Goal: Task Accomplishment & Management: Manage account settings

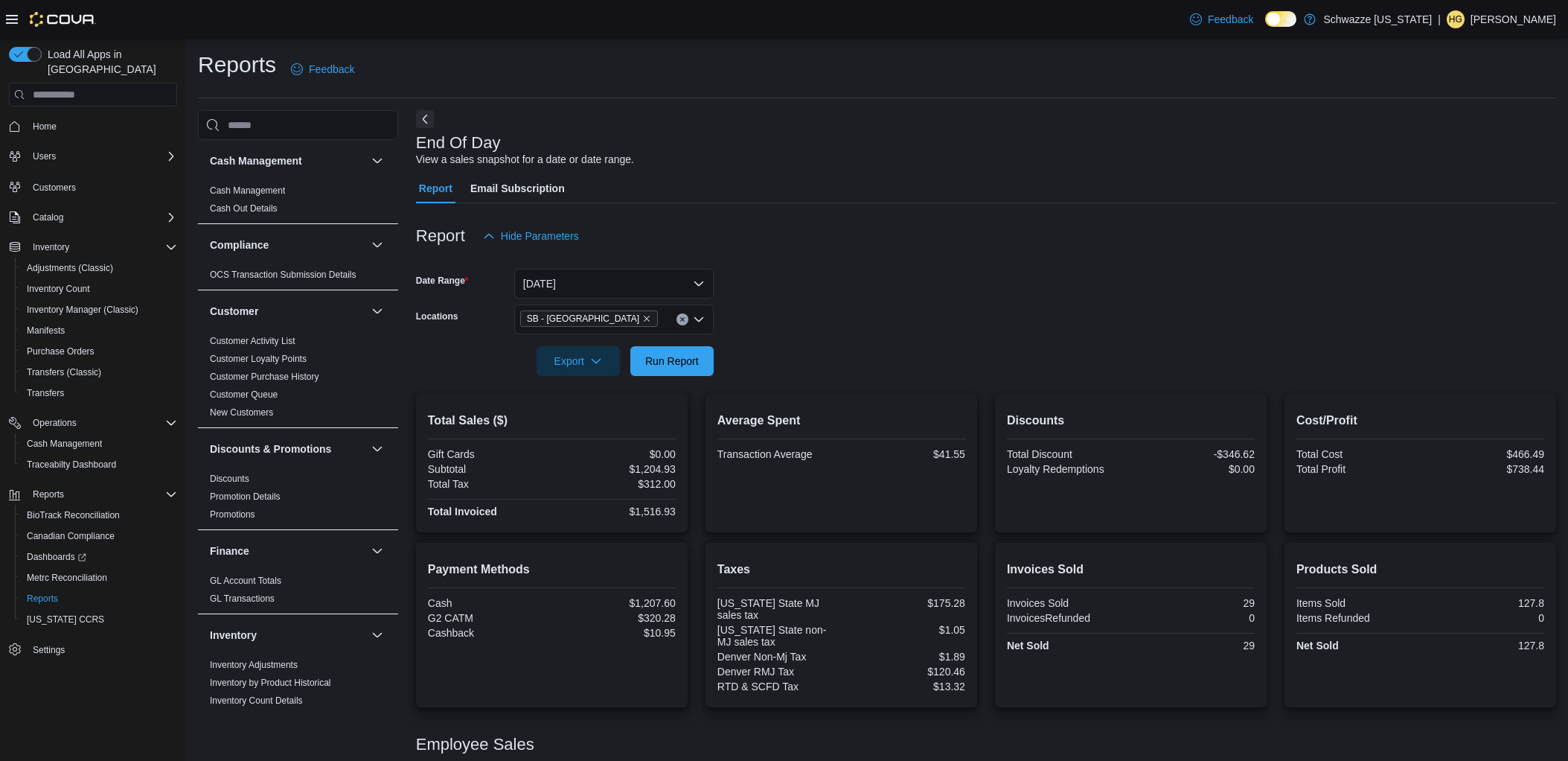
scroll to position [131, 0]
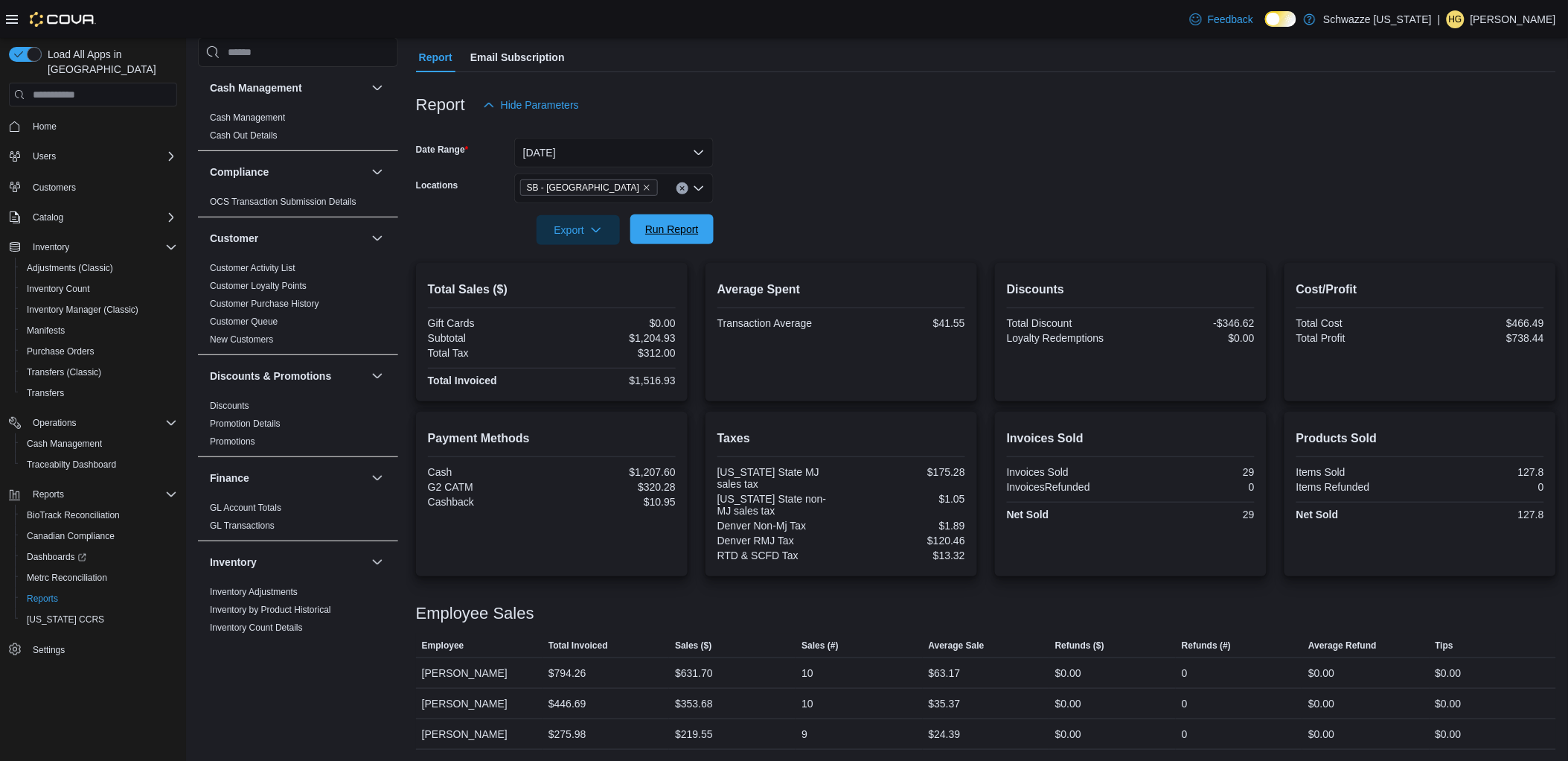
click at [689, 228] on span "Run Report" at bounding box center [672, 229] width 54 height 15
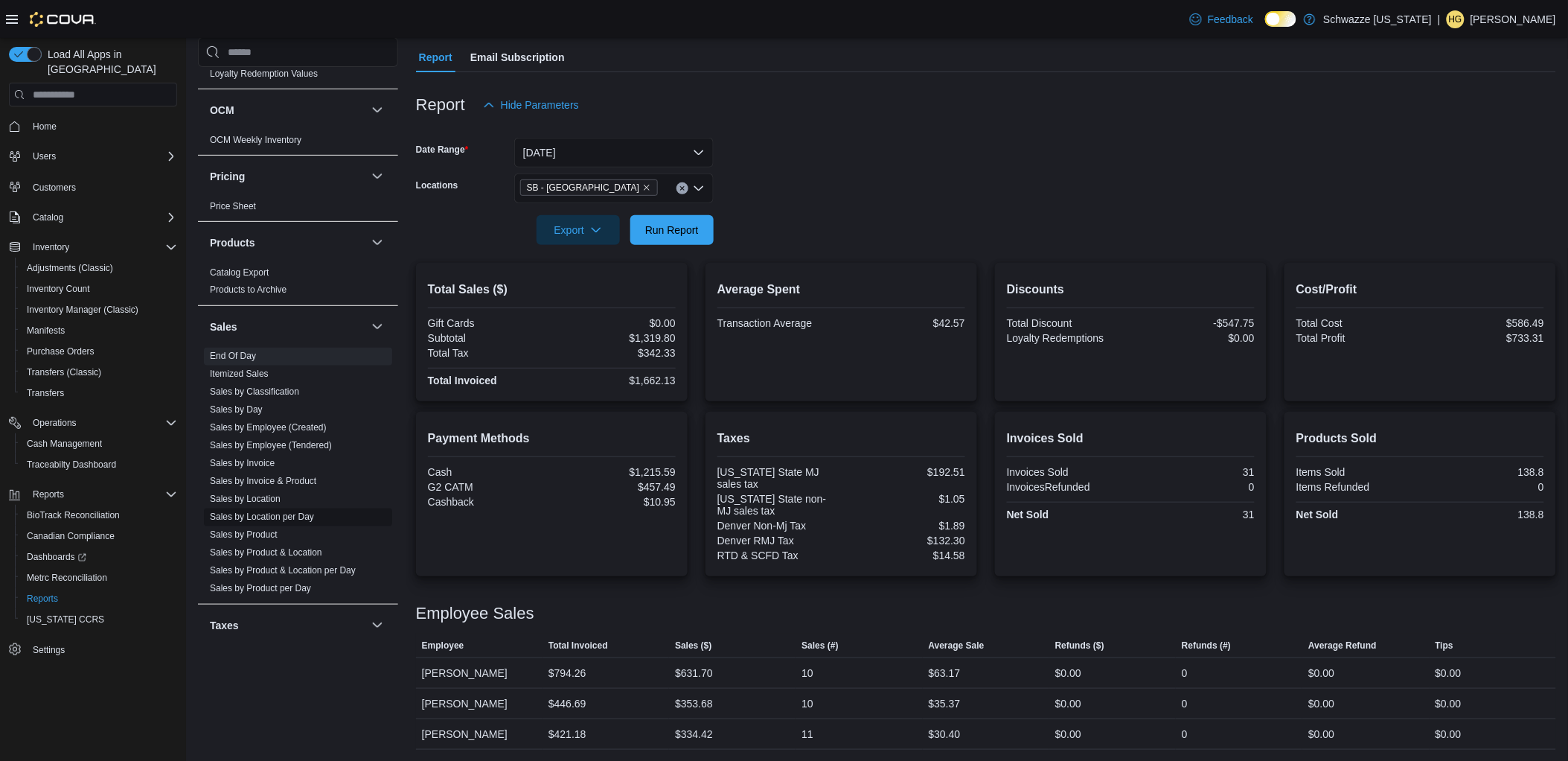
scroll to position [932, 0]
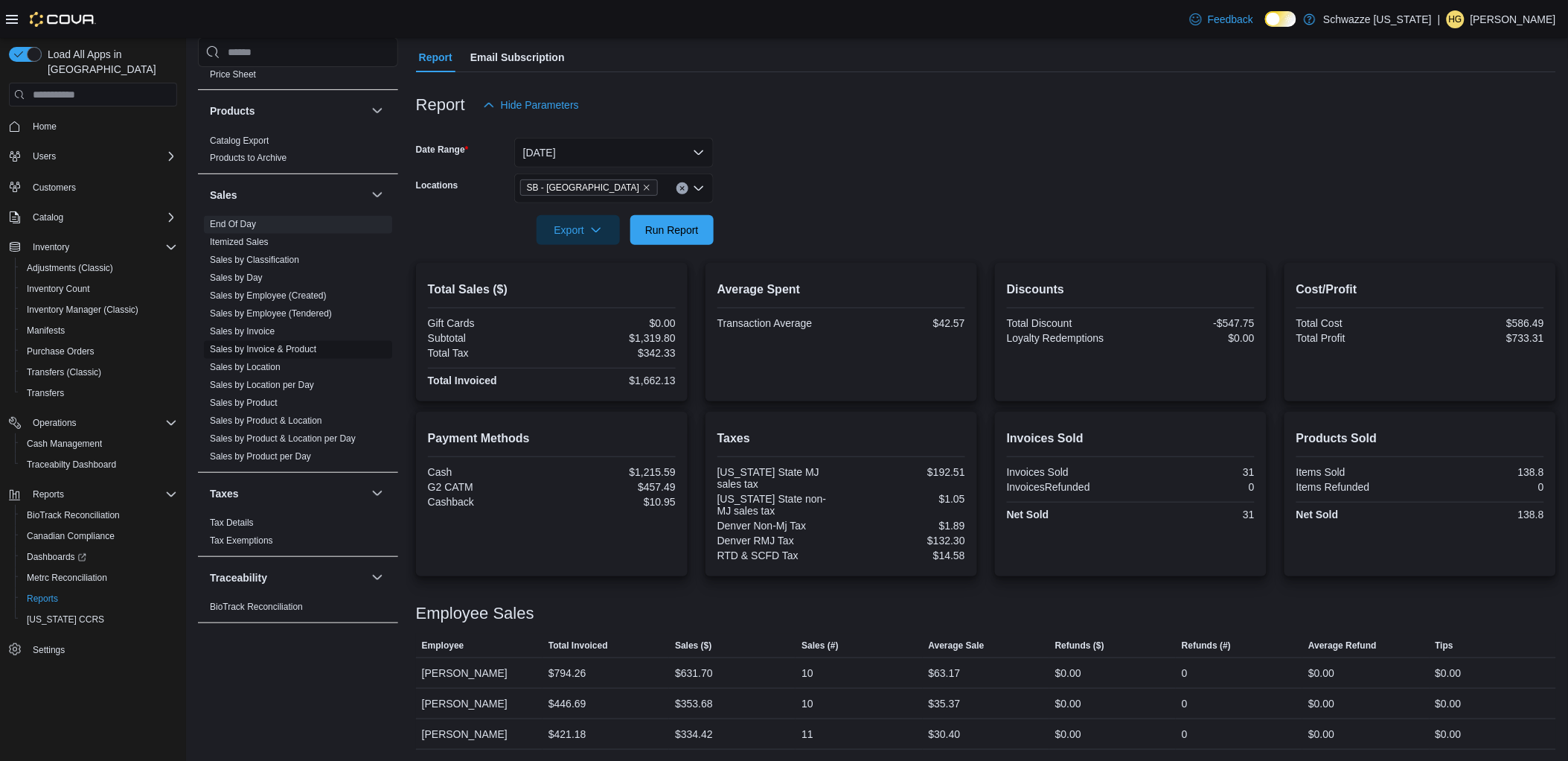
click at [279, 350] on link "Sales by Invoice & Product" at bounding box center [263, 350] width 106 height 11
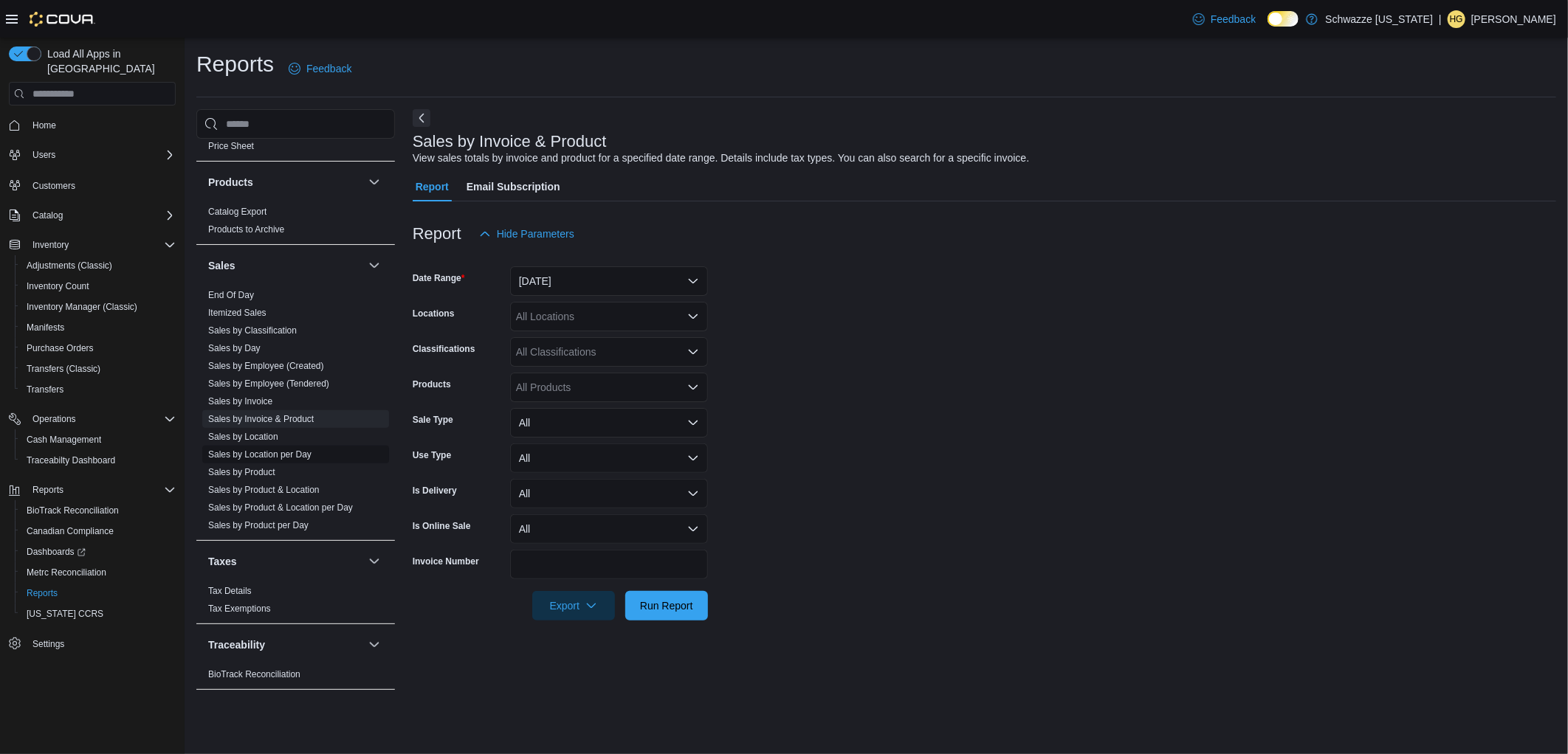
click at [277, 458] on link "Sales by Location per Day" at bounding box center [260, 455] width 103 height 11
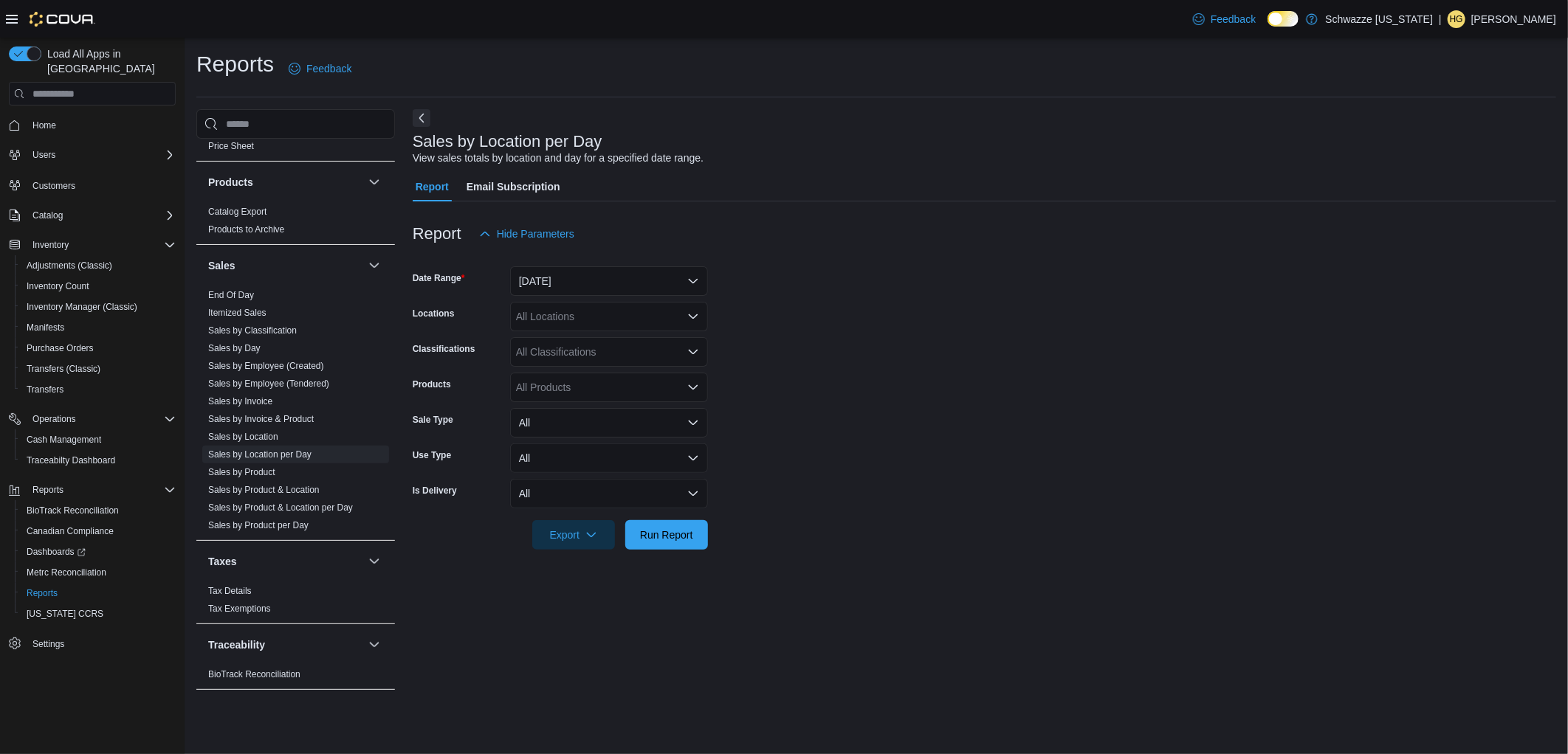
click at [557, 263] on div at bounding box center [984, 258] width 1144 height 18
click at [557, 279] on button "[DATE]" at bounding box center [609, 281] width 198 height 30
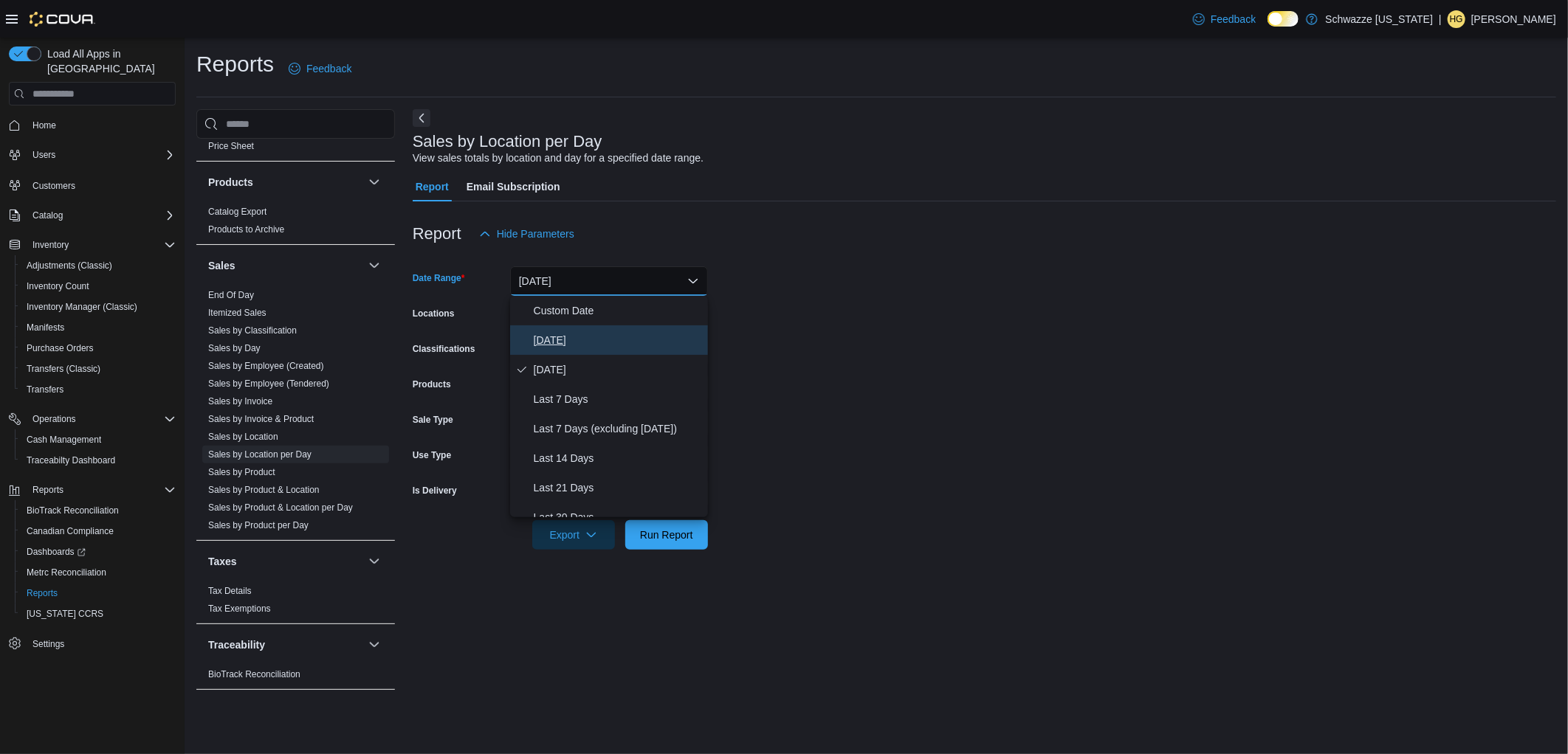
click at [559, 332] on span "[DATE]" at bounding box center [618, 340] width 168 height 18
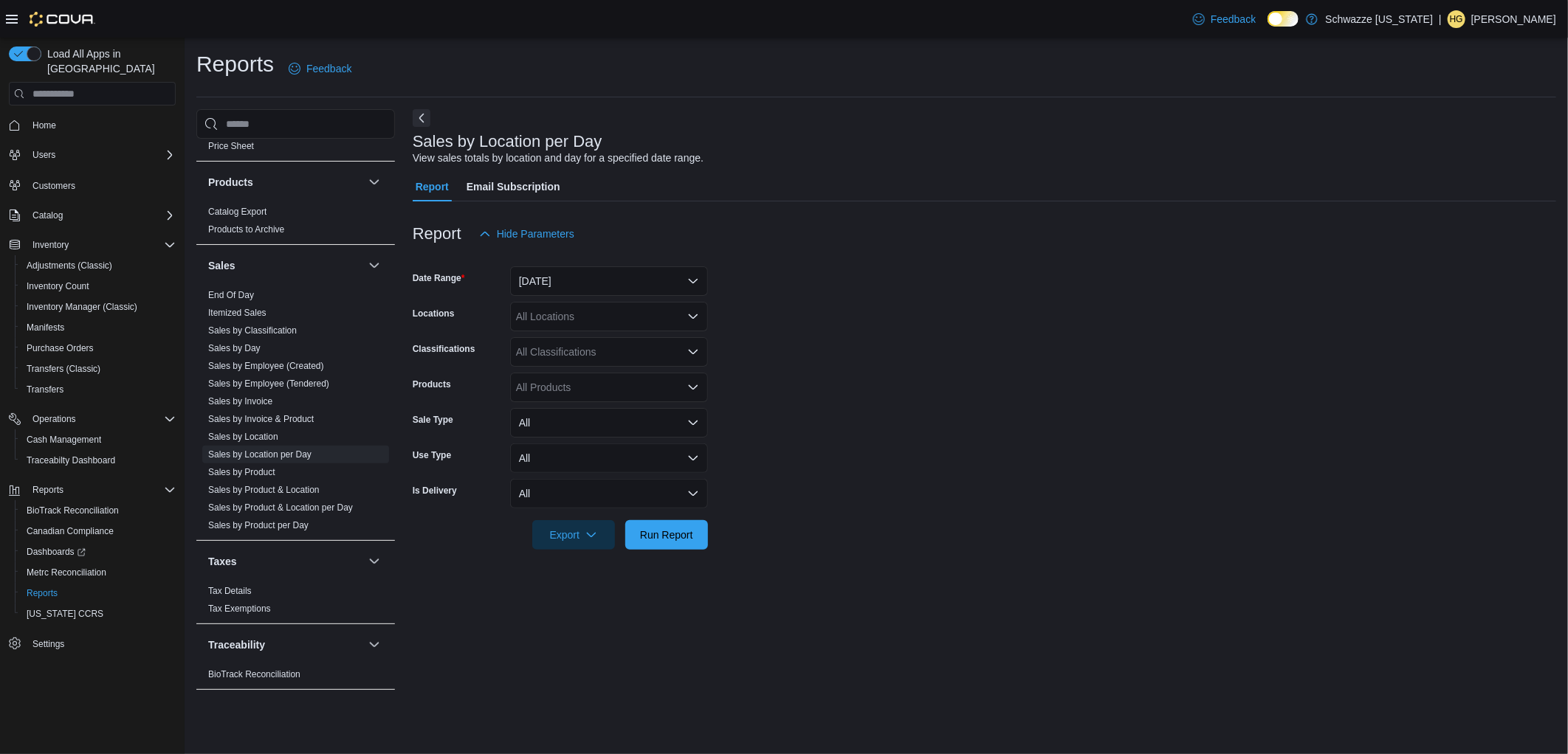
click at [569, 315] on div "All Locations" at bounding box center [609, 317] width 198 height 30
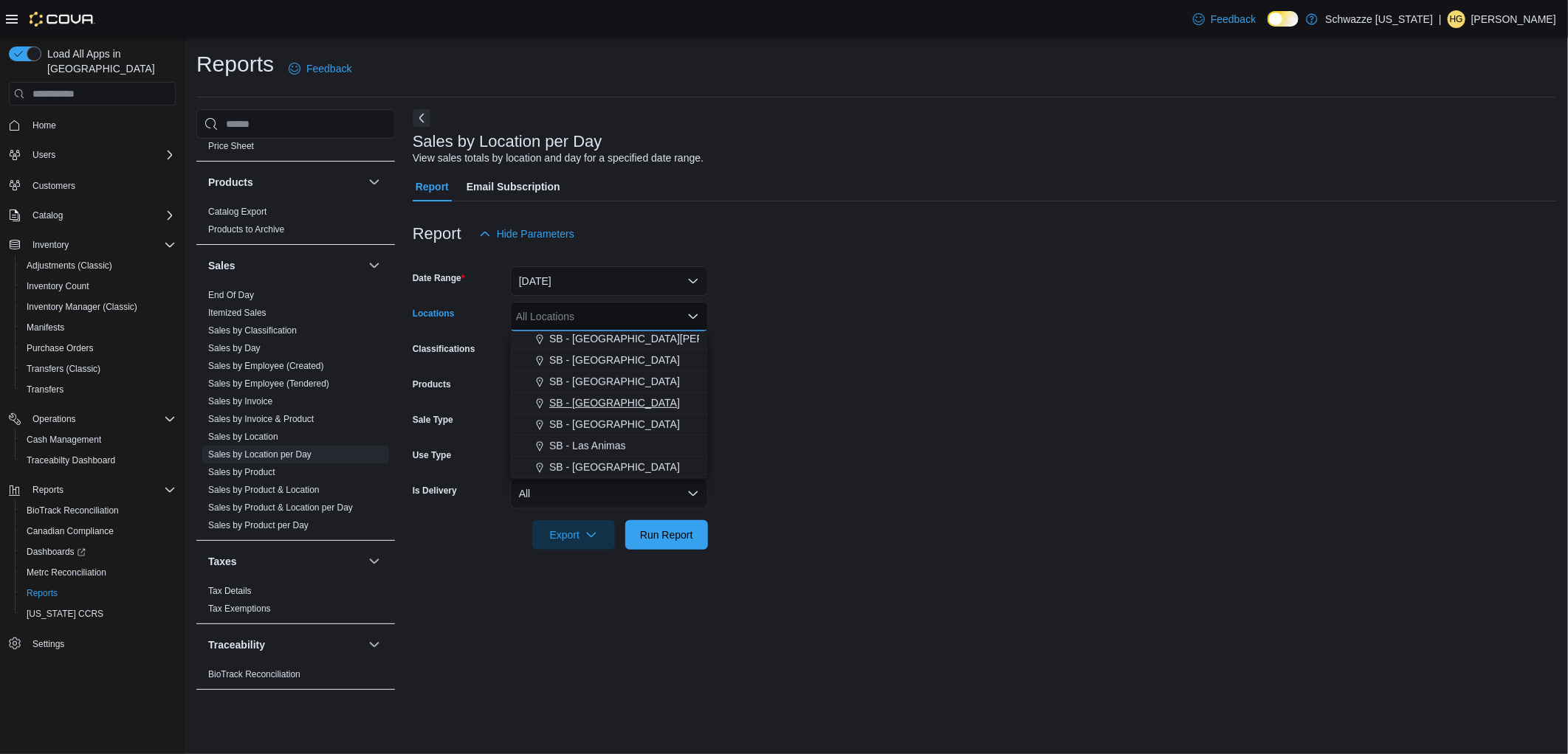
scroll to position [492, 0]
click at [611, 461] on button "SB - [GEOGRAPHIC_DATA]" at bounding box center [609, 471] width 198 height 21
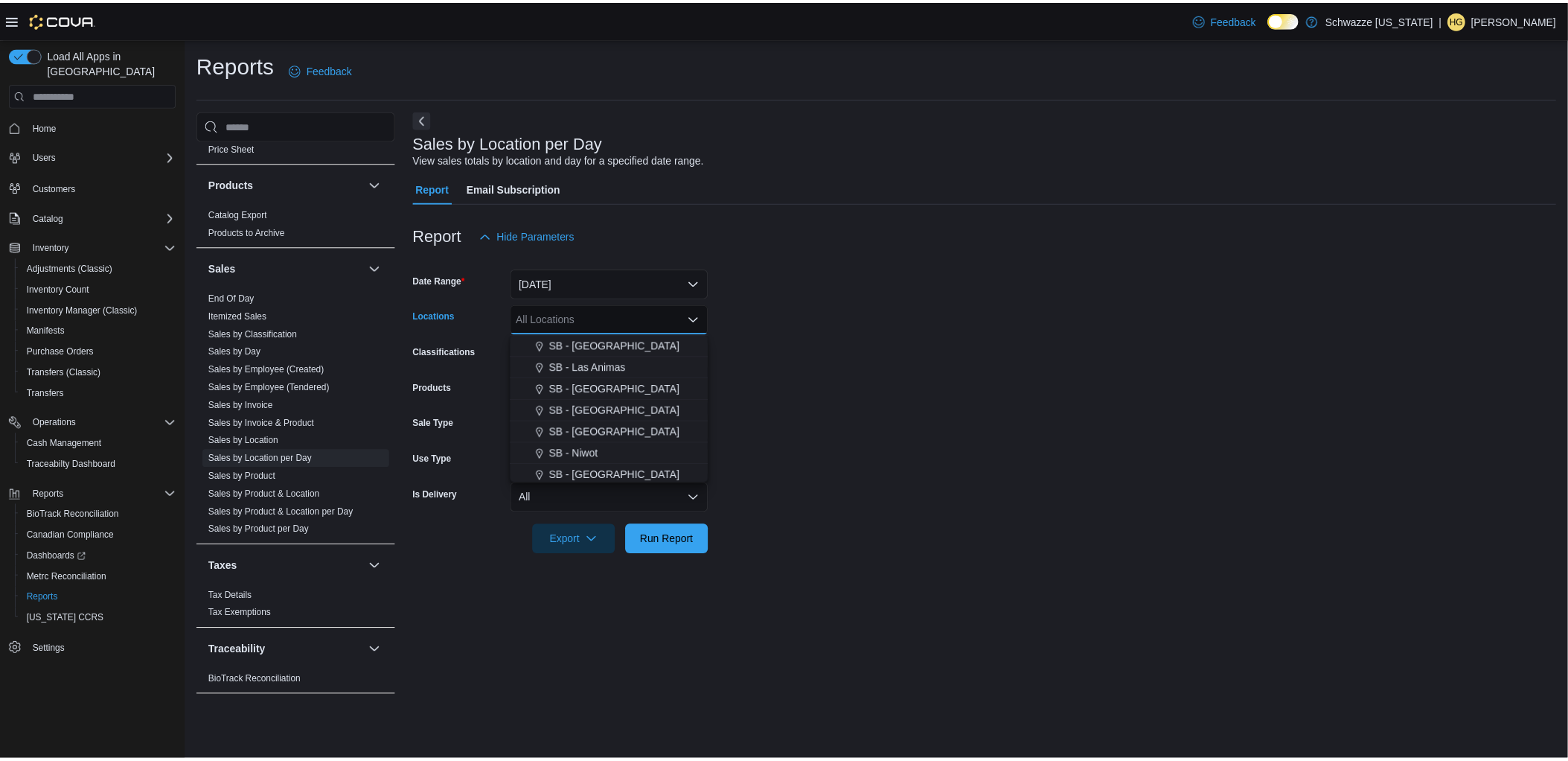
scroll to position [499, 0]
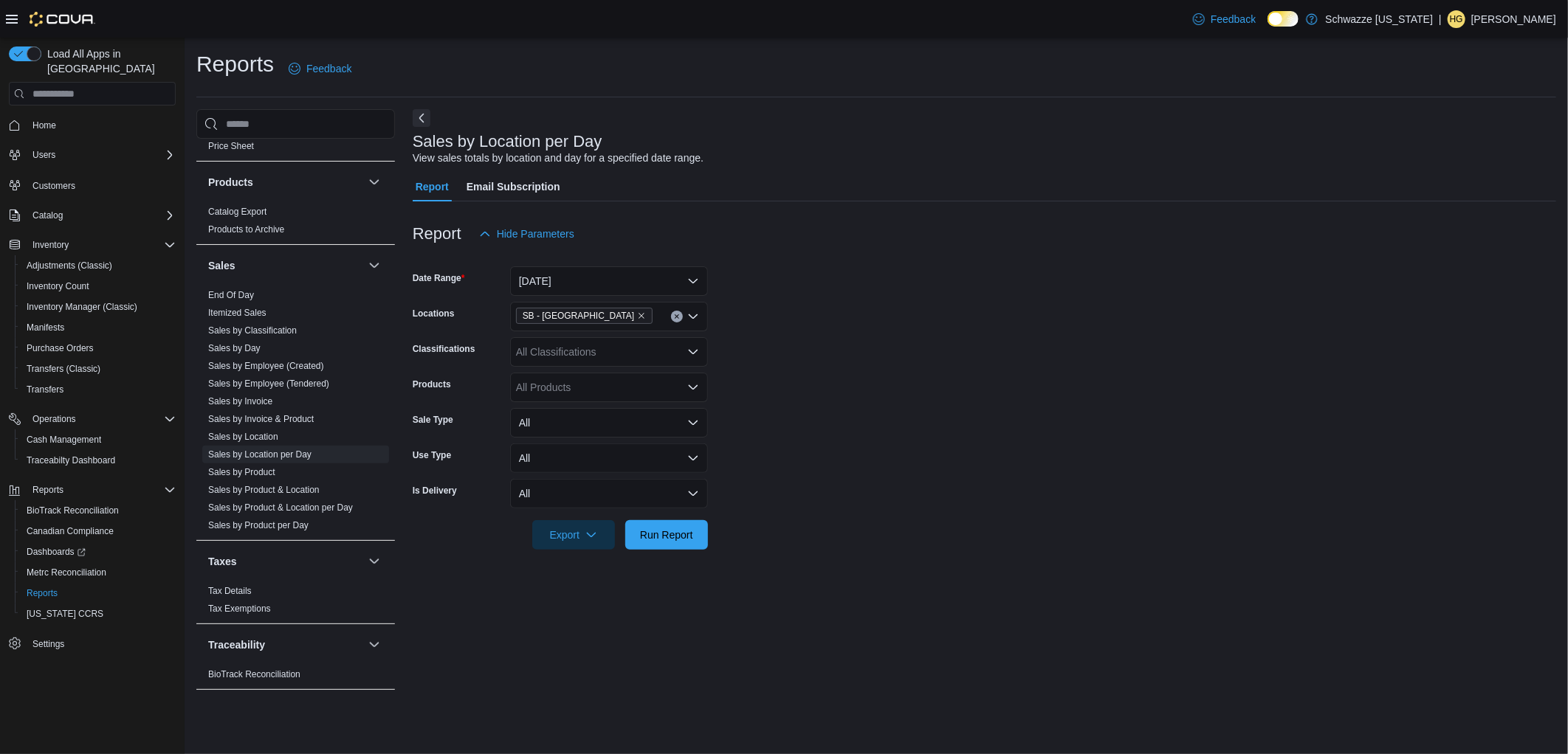
click at [1028, 393] on form "Date Range [DATE] Locations SB - [GEOGRAPHIC_DATA] Classifications All Classifi…" at bounding box center [984, 399] width 1144 height 301
click at [674, 541] on span "Run Report" at bounding box center [666, 534] width 53 height 15
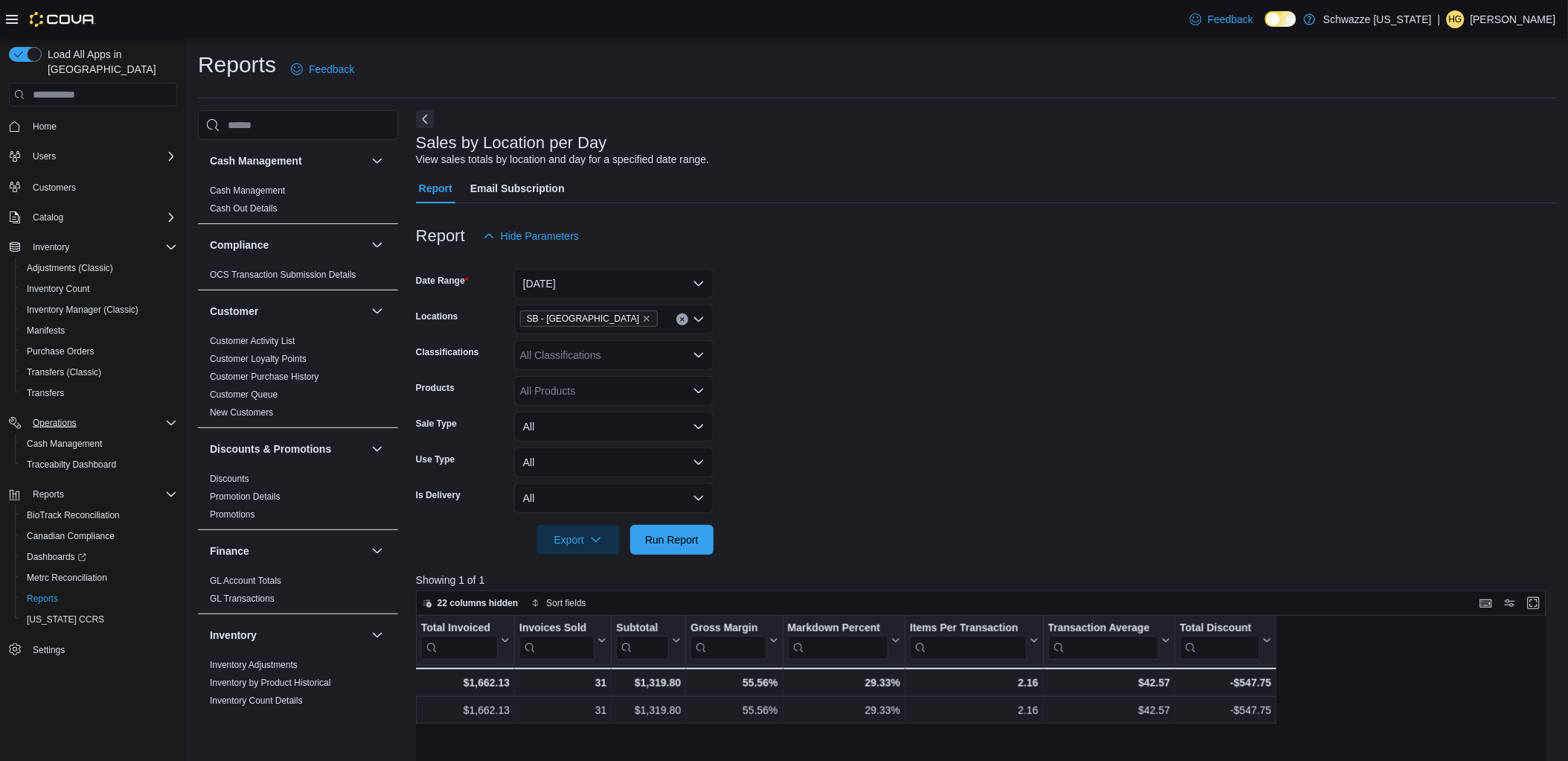
scroll to position [450, 0]
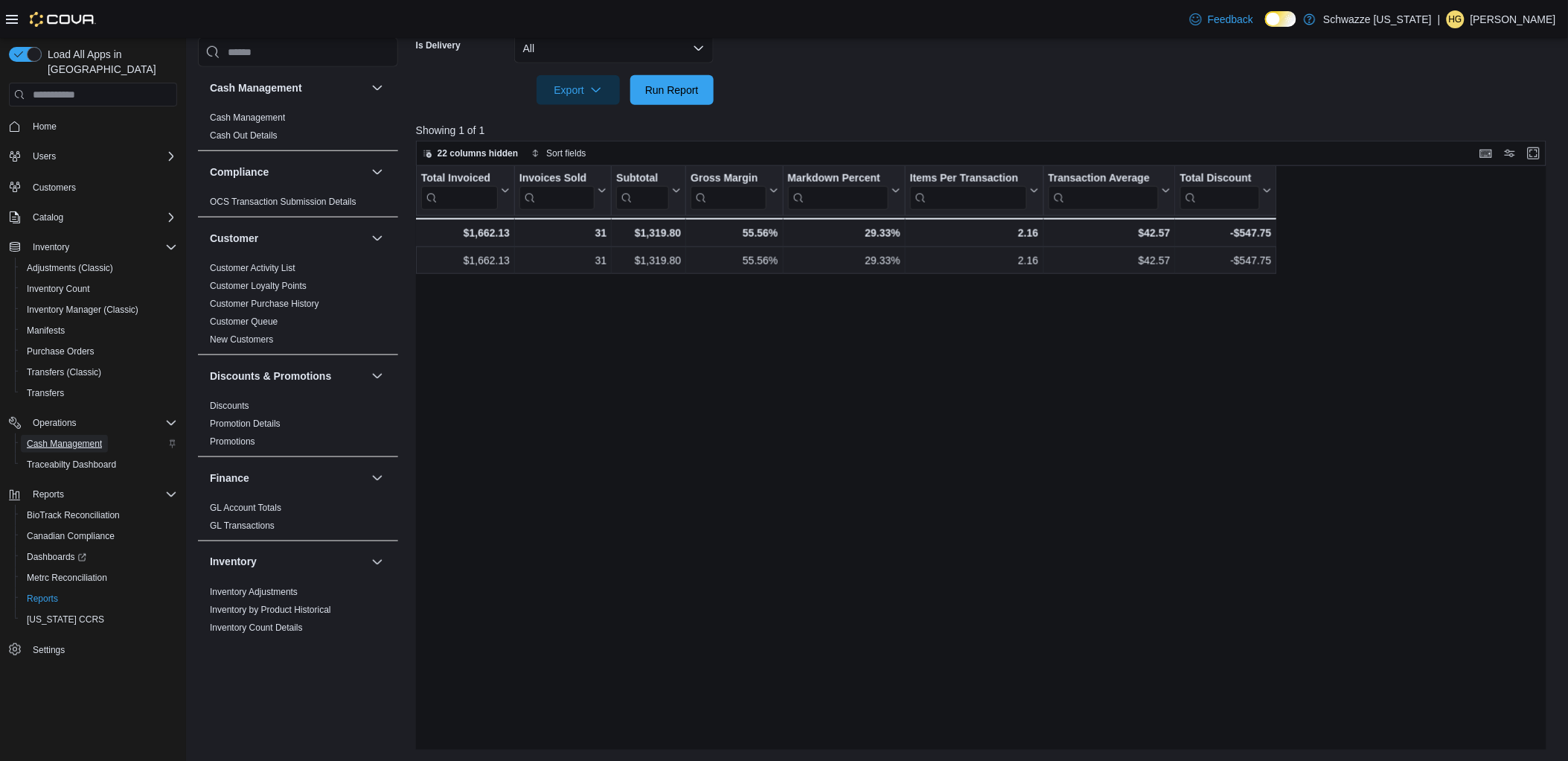
click at [56, 438] on span "Cash Management" at bounding box center [64, 443] width 75 height 12
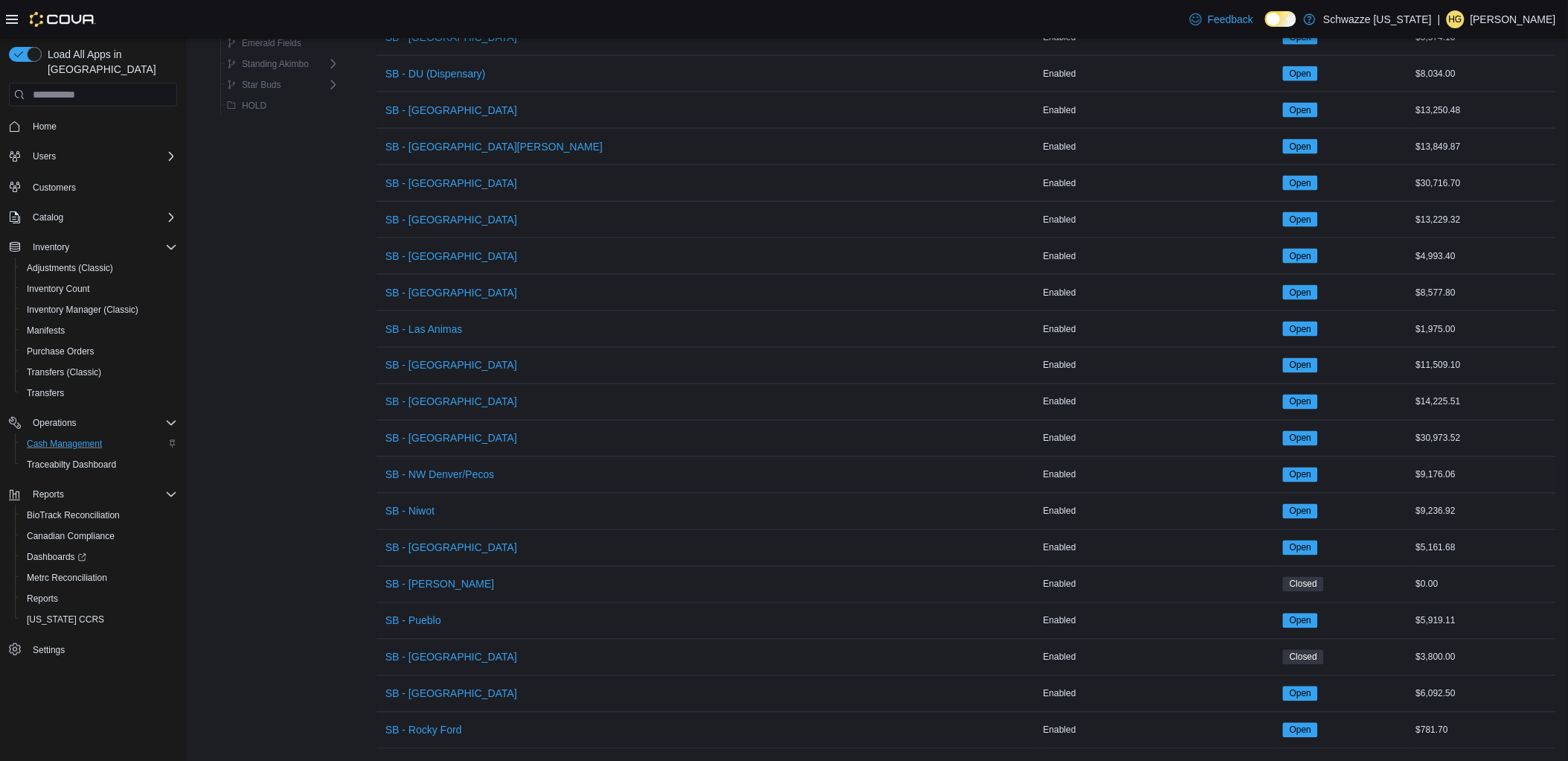
scroll to position [675, 0]
click at [450, 541] on span "SB - [GEOGRAPHIC_DATA]" at bounding box center [451, 548] width 132 height 15
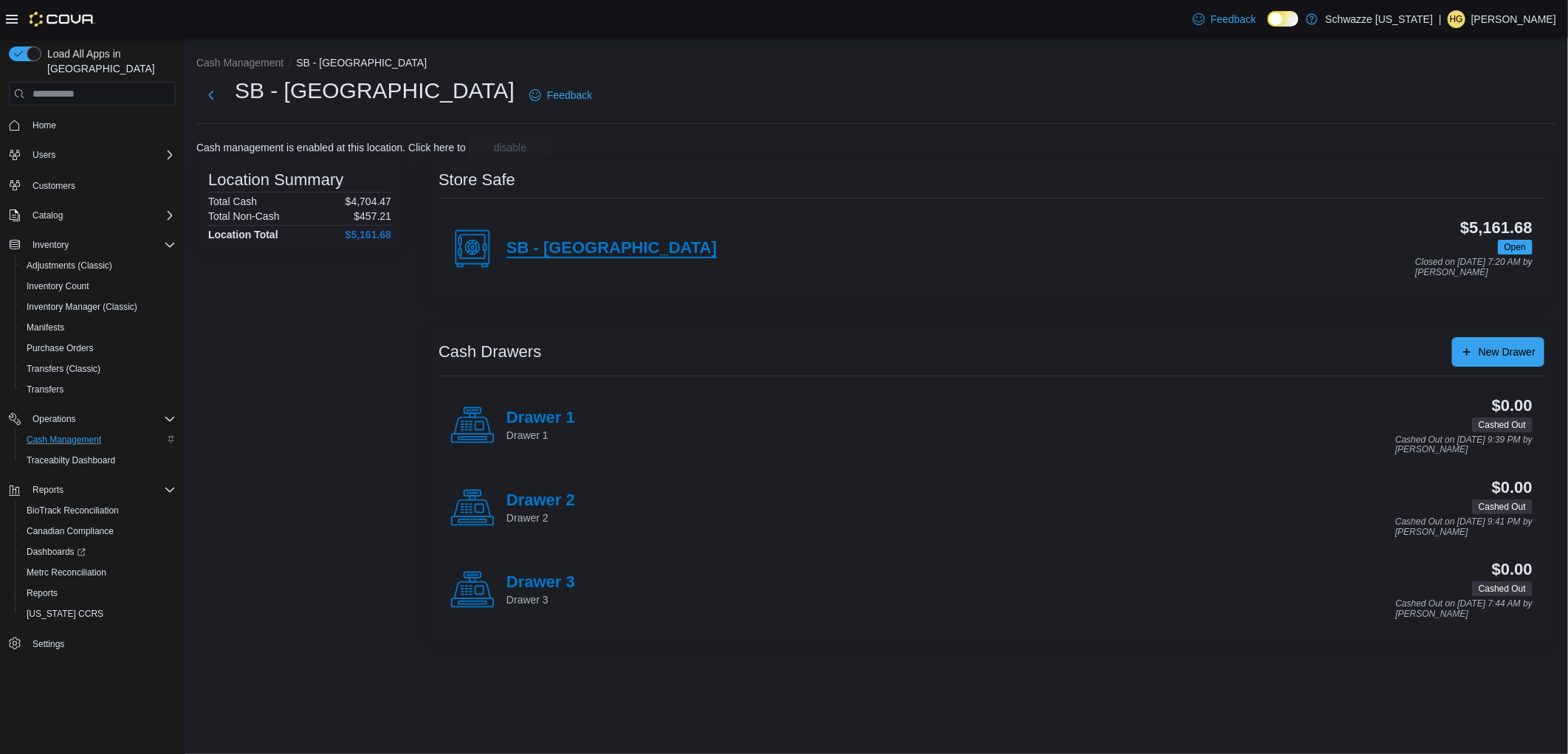
click at [610, 251] on h4 "SB - [GEOGRAPHIC_DATA]" at bounding box center [611, 249] width 210 height 19
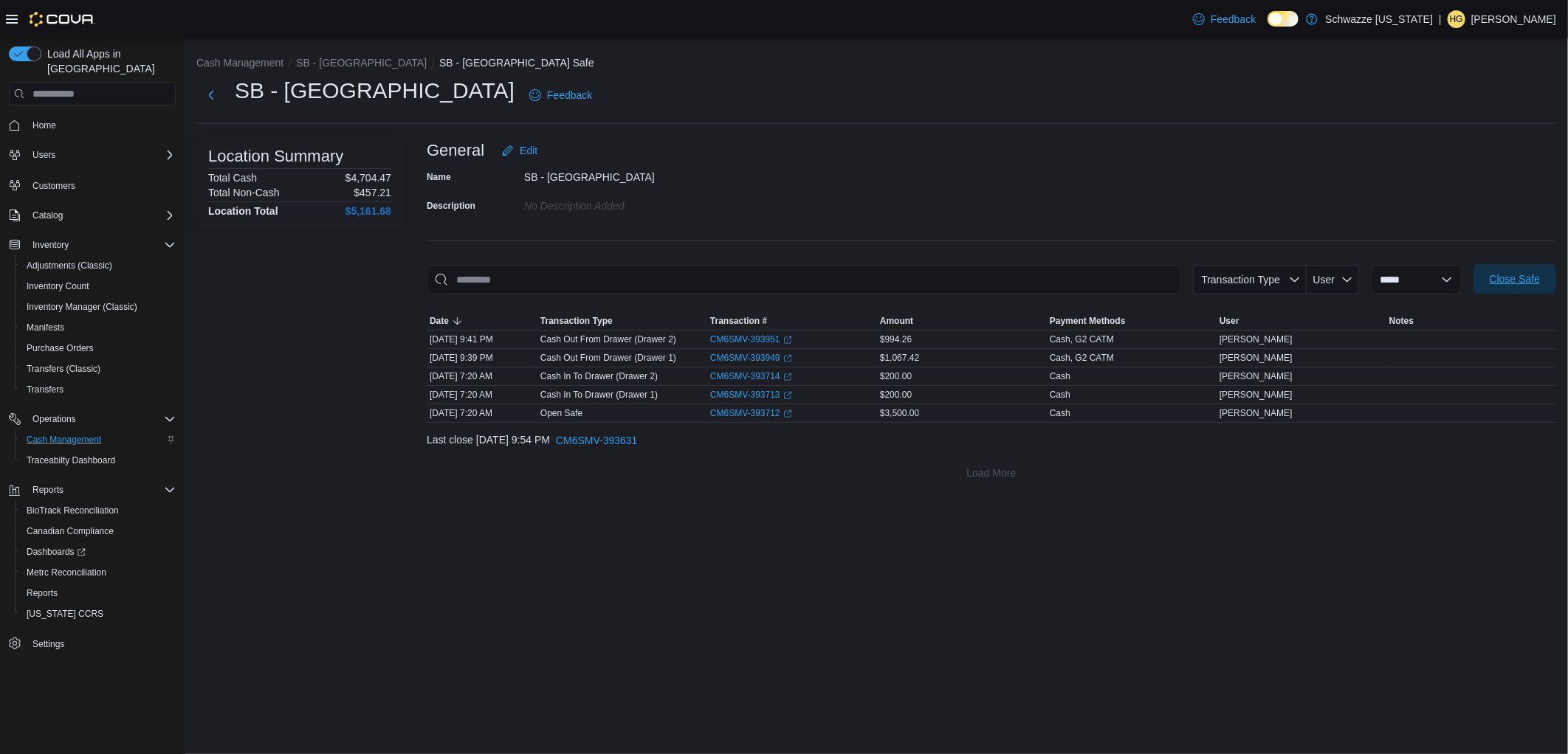
click at [1509, 278] on span "Close Safe" at bounding box center [1514, 279] width 50 height 15
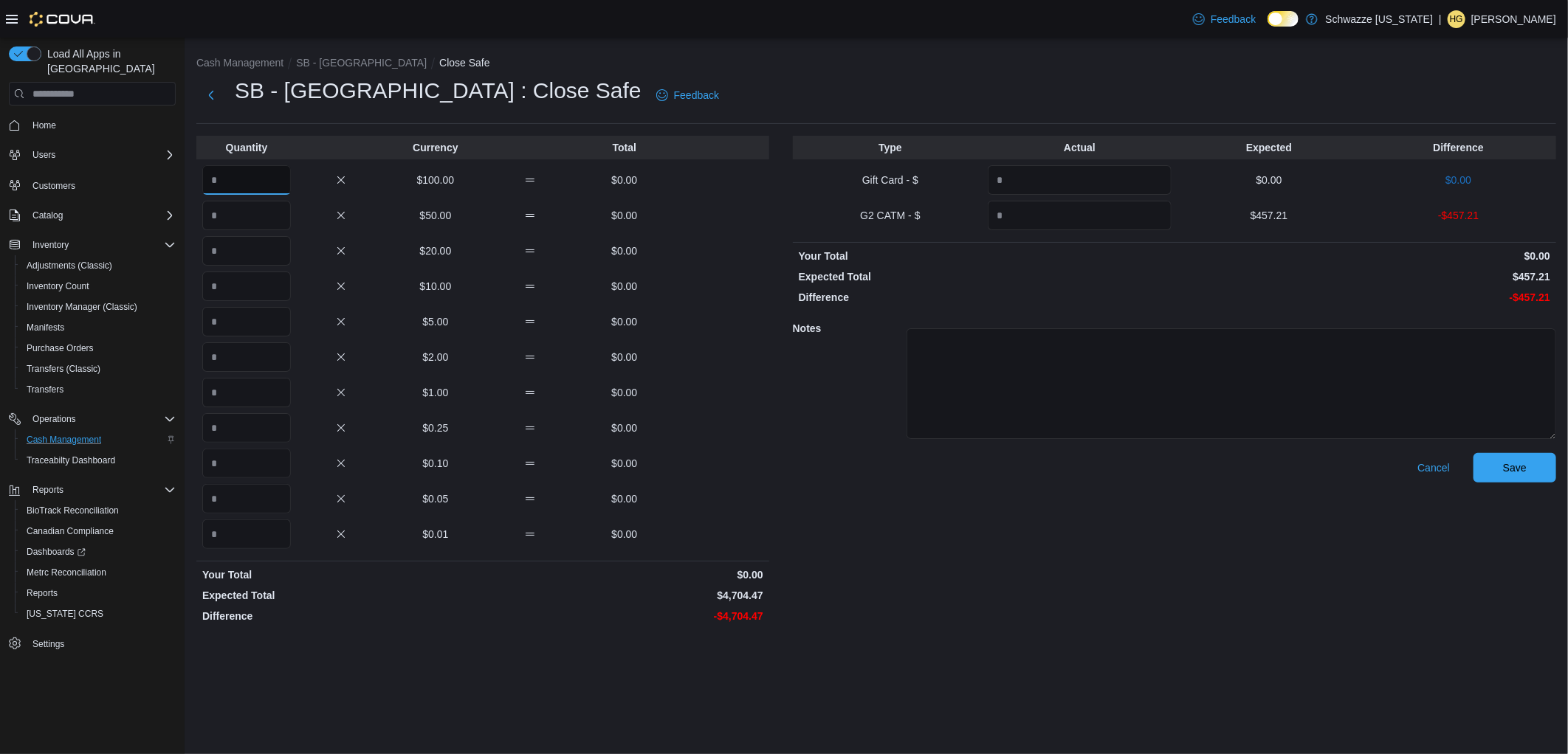
click at [290, 181] on input "Quantity" at bounding box center [246, 181] width 89 height 30
type input "**"
click at [255, 436] on input "Quantity" at bounding box center [246, 428] width 89 height 30
type input "****"
type input "**"
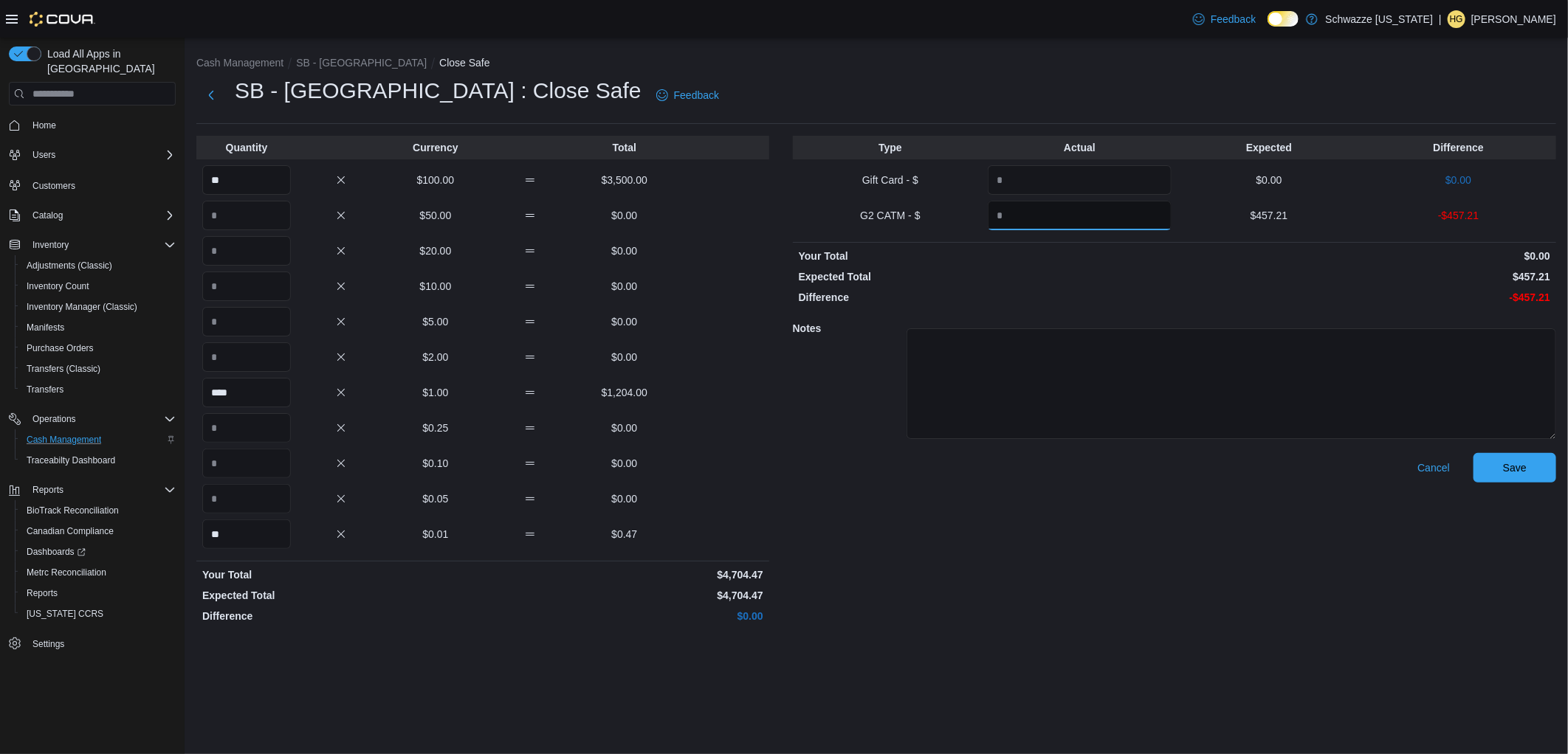
click at [1115, 209] on input "Quantity" at bounding box center [1080, 216] width 184 height 30
type input "******"
click at [1149, 275] on p "Expected Total" at bounding box center [985, 276] width 373 height 15
click at [1532, 471] on span "Save" at bounding box center [1515, 467] width 65 height 30
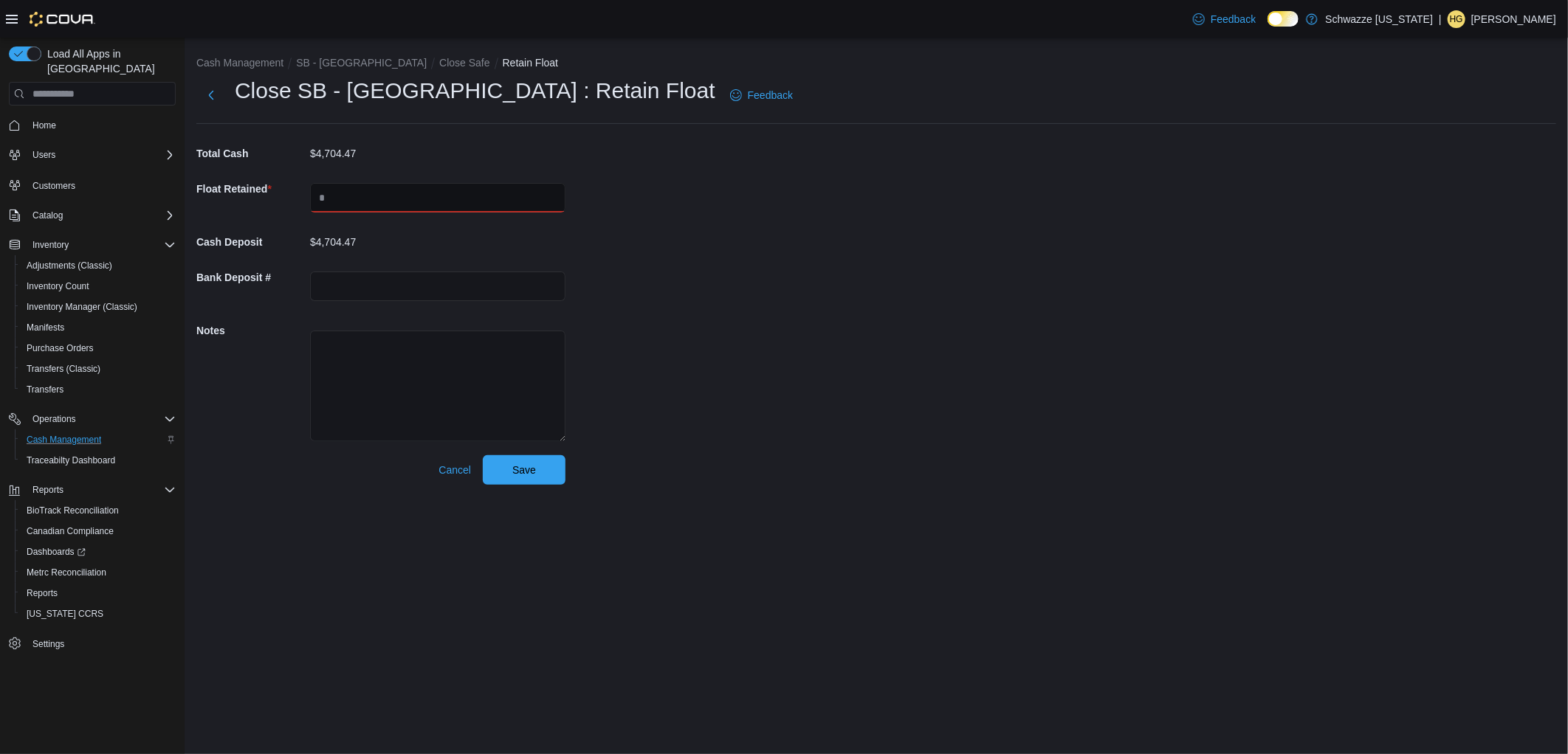
click at [382, 207] on input "text" at bounding box center [437, 198] width 255 height 30
type input "****"
click at [832, 263] on div "Cash Management SB - [GEOGRAPHIC_DATA] Close Safe Retain Float Close SB - [GEOG…" at bounding box center [875, 267] width 1383 height 459
click at [512, 468] on span "Save" at bounding box center [524, 469] width 24 height 15
